Goal: Task Accomplishment & Management: Manage account settings

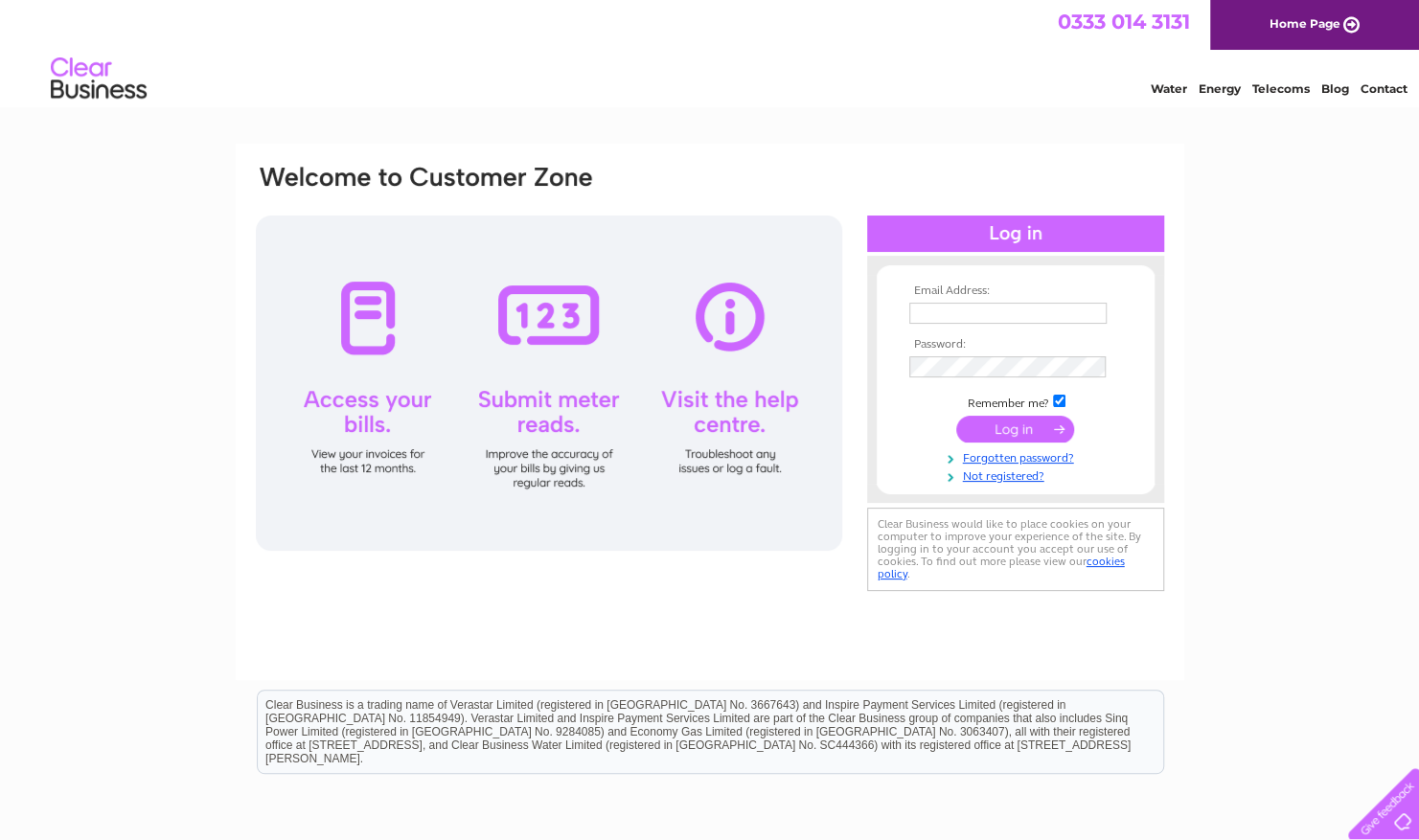
type input "ianasmith@live.co.uk"
click at [1021, 422] on input "submit" at bounding box center [1015, 430] width 118 height 27
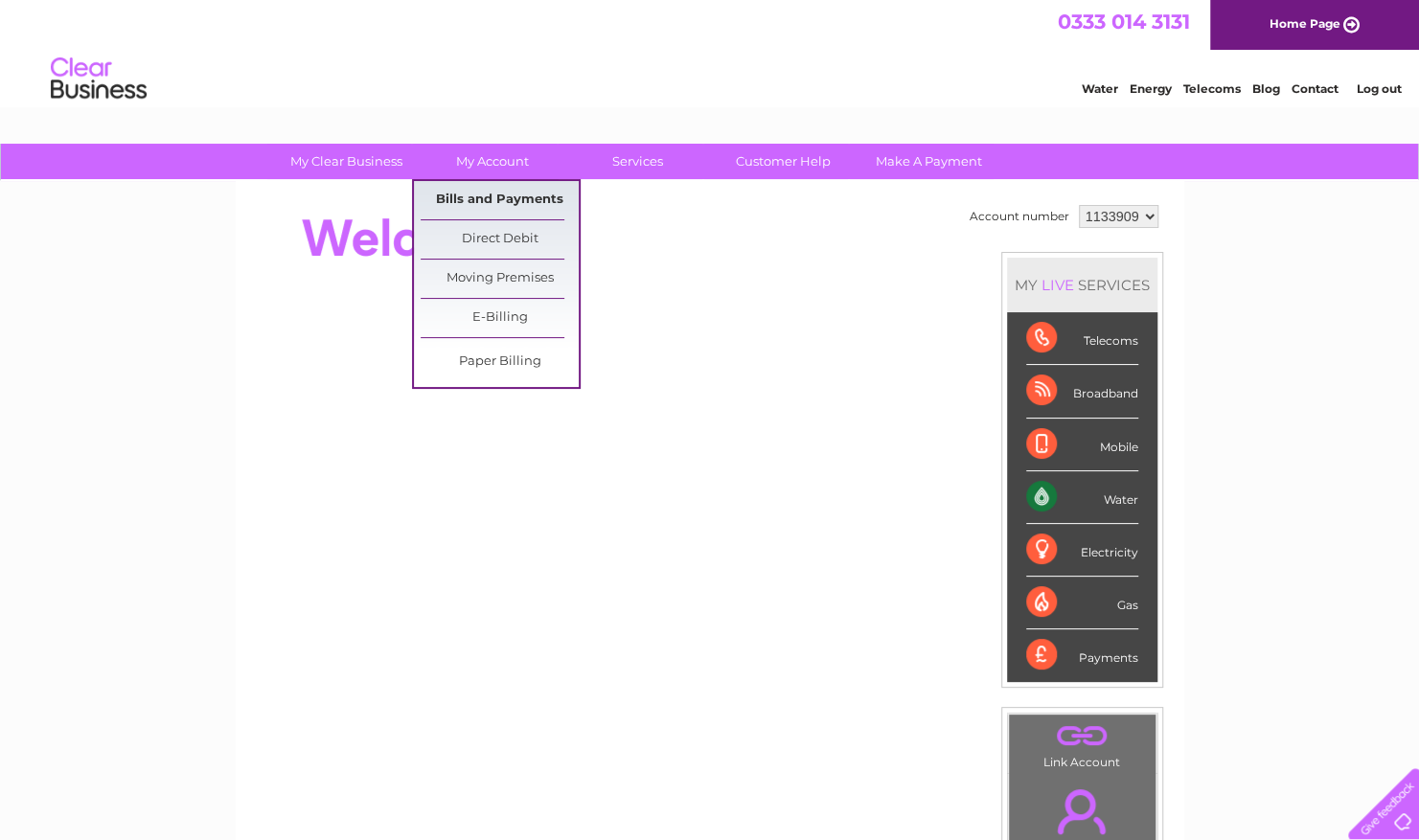
click at [503, 196] on link "Bills and Payments" at bounding box center [500, 200] width 158 height 39
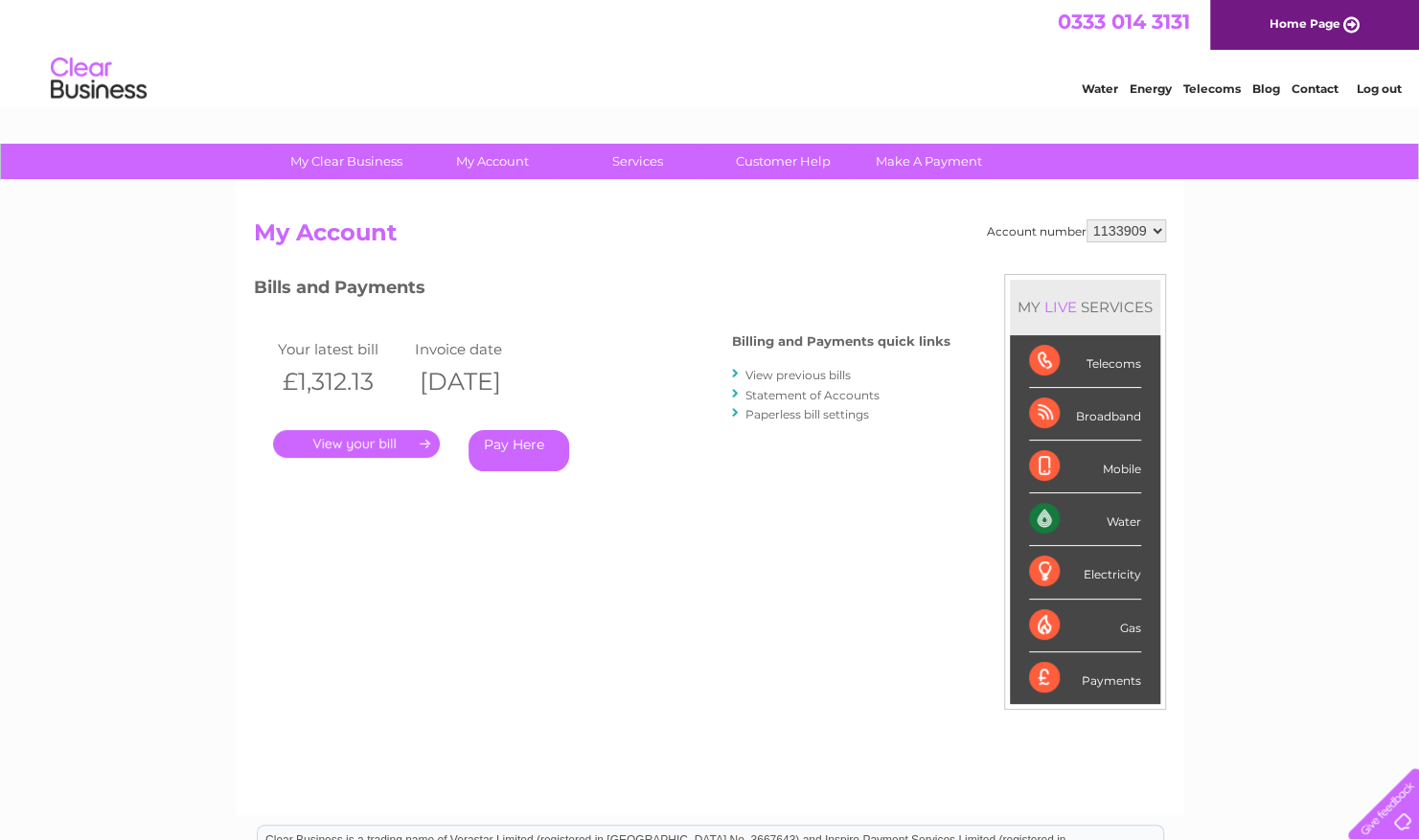
click at [380, 435] on link "." at bounding box center [355, 444] width 167 height 28
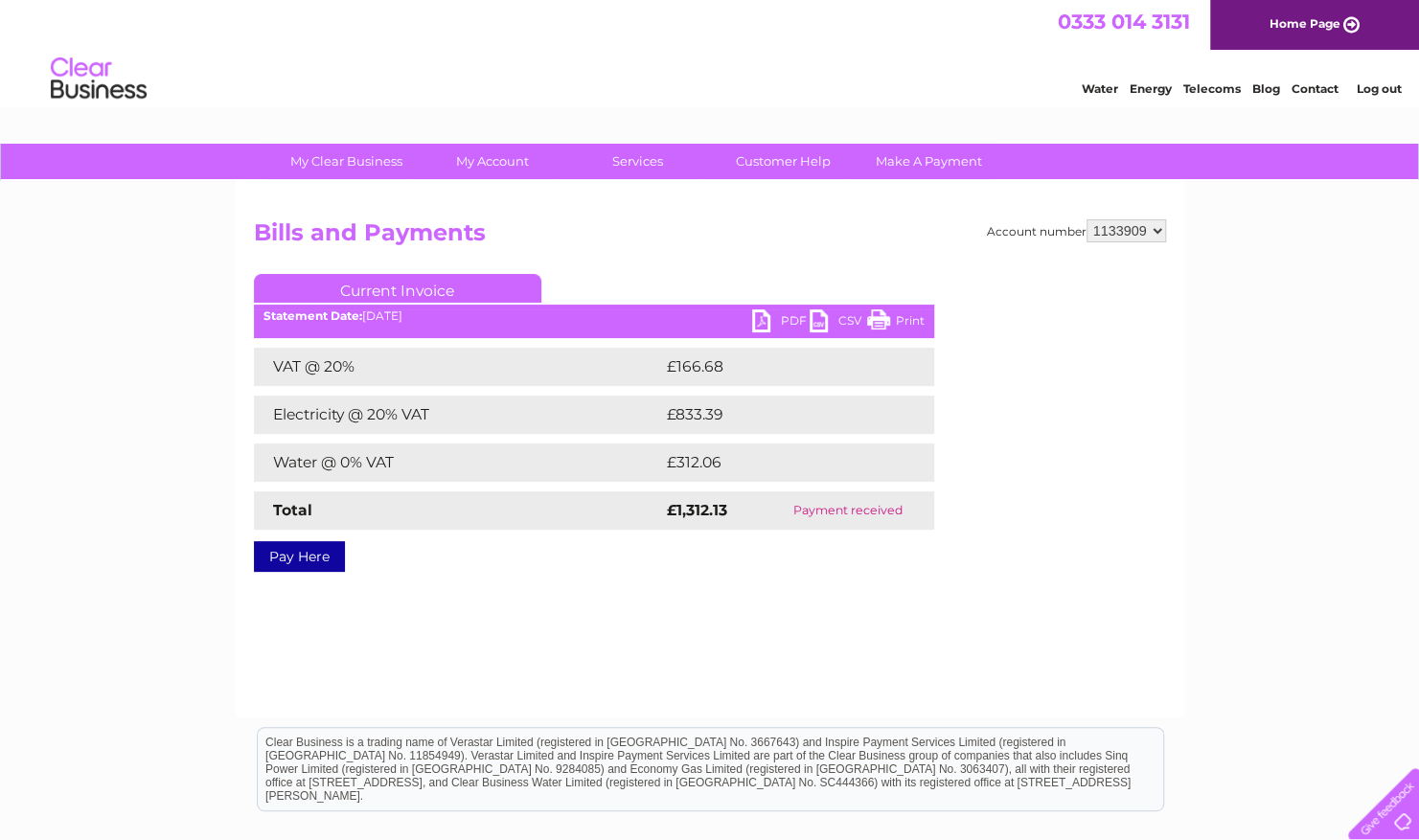
click at [776, 318] on link "PDF" at bounding box center [781, 323] width 58 height 28
